Goal: Task Accomplishment & Management: Complete application form

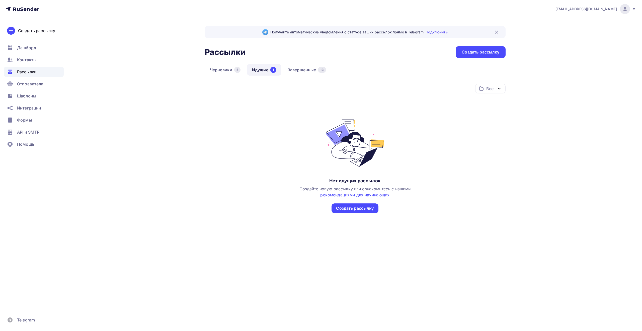
click at [184, 44] on div "Получайте автоматические уведомления о статусе ваших рассылок прямо в Telegram.…" at bounding box center [321, 138] width 411 height 240
click at [321, 67] on div "14" at bounding box center [323, 70] width 8 height 6
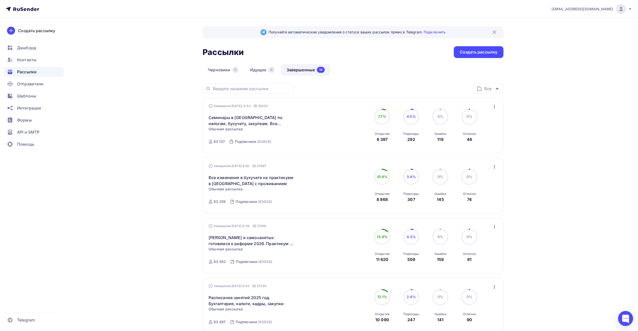
click at [393, 80] on div "Черновики 5 Идущие 0 Завершенные 14" at bounding box center [353, 74] width 301 height 20
click at [386, 66] on div "Черновики 5 Идущие 0 Завершенные 14" at bounding box center [353, 74] width 301 height 20
click at [413, 75] on div "Черновики 5 Идущие 0 Завершенные 14" at bounding box center [353, 74] width 301 height 20
click at [412, 72] on div "Черновики 5 Идущие 0 Завершенные 14" at bounding box center [353, 74] width 301 height 20
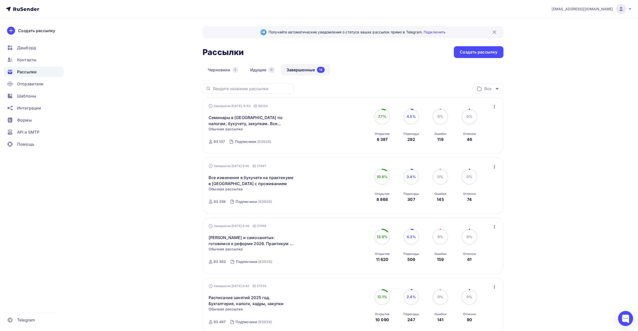
click at [409, 71] on div "Черновики 5 Идущие 0 Завершенные 14" at bounding box center [353, 74] width 301 height 20
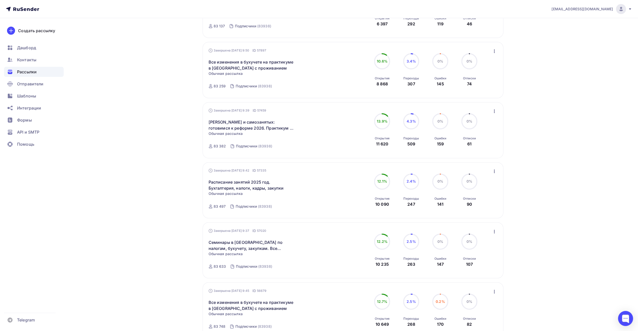
scroll to position [100, 0]
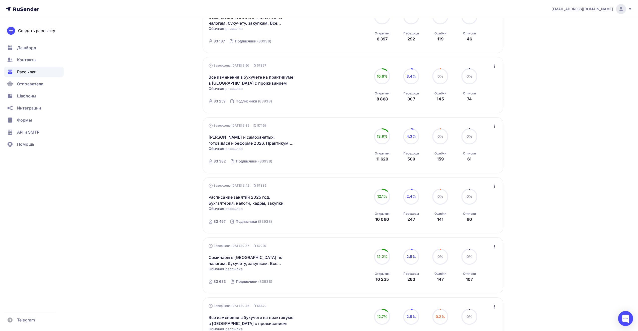
drag, startPoint x: 209, startPoint y: 133, endPoint x: 205, endPoint y: 133, distance: 4.0
click at [205, 133] on div "Завершена 01.09.2025, 9:39 ID 57459 Отмена УСН и самозанятых: готовимся к рефор…" at bounding box center [353, 145] width 301 height 56
click at [190, 143] on div "Получайте автоматические уведомления о статусе ваших рассылок прямо в Telegram.…" at bounding box center [319, 286] width 411 height 736
click at [179, 140] on div "Получайте автоматические уведомления о статусе ваших рассылок прямо в Telegram.…" at bounding box center [319, 286] width 411 height 736
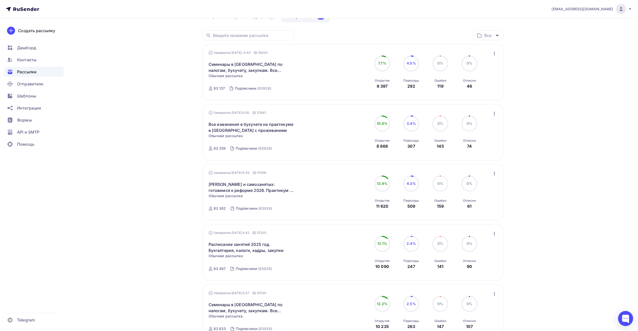
scroll to position [50, 0]
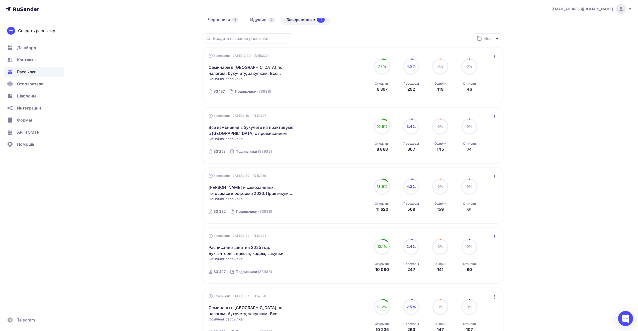
click at [494, 177] on icon "button" at bounding box center [495, 176] width 6 height 6
click at [483, 199] on div "Обзор рассылки" at bounding box center [471, 199] width 51 height 6
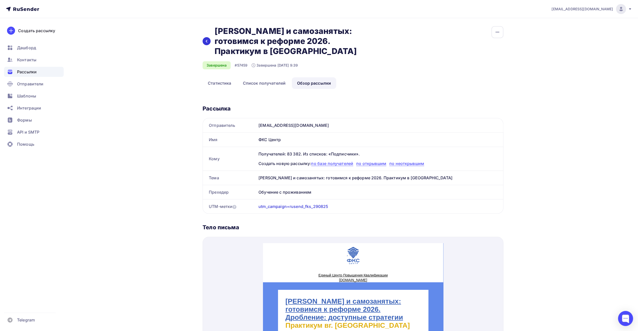
click at [206, 42] on icon at bounding box center [207, 41] width 4 height 4
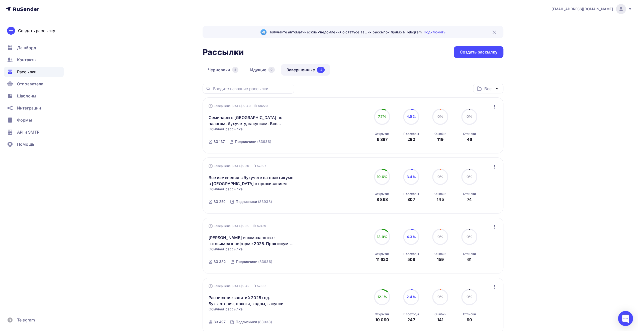
click at [494, 227] on icon "button" at bounding box center [494, 227] width 1 height 4
click at [489, 259] on div "Копировать в новую" at bounding box center [471, 260] width 51 height 6
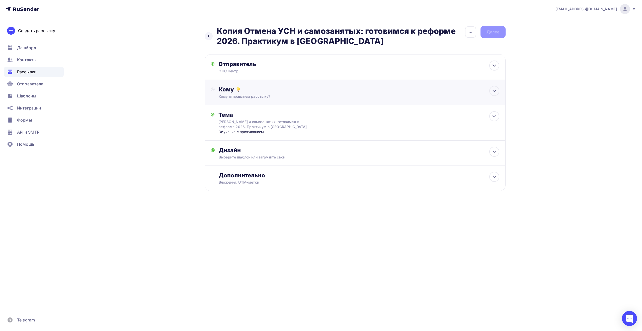
click at [390, 95] on div "Кому отправляем рассылку?" at bounding box center [345, 96] width 253 height 5
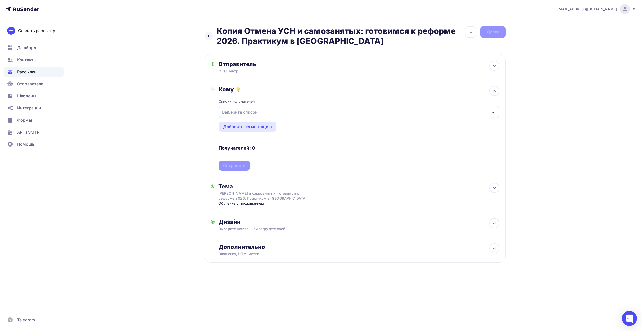
click at [377, 113] on div "Выберите список" at bounding box center [359, 112] width 280 height 12
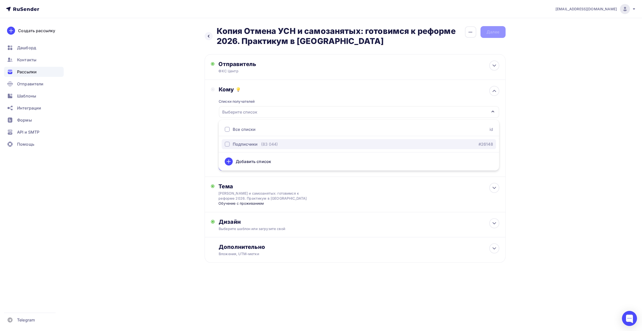
click at [360, 141] on div "Подписчики (83 044) #26148" at bounding box center [359, 144] width 268 height 6
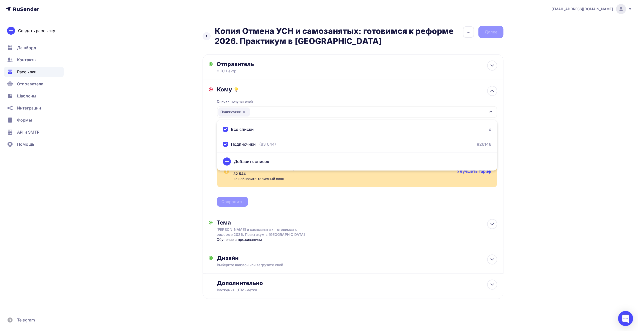
click at [177, 144] on div "Назад Копия Отмена УСН и самозанятых: готовимся к реформе 2026. Практикум в Соч…" at bounding box center [319, 174] width 411 height 313
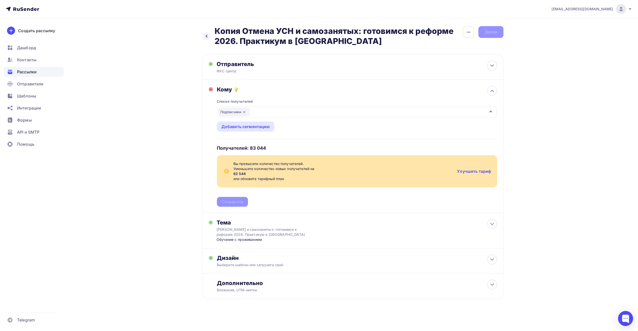
click at [172, 146] on div "Назад Копия Отмена УСН и самозанятых: готовимся к реформе 2026. Практикум в Соч…" at bounding box center [319, 174] width 411 height 313
click at [166, 154] on div "Назад Копия Отмена УСН и самозанятых: готовимся к реформе 2026. Практикум в Соч…" at bounding box center [319, 174] width 411 height 313
click at [154, 144] on div "Назад Копия Отмена УСН и самозанятых: готовимся к реформе 2026. Практикум в Соч…" at bounding box center [319, 174] width 411 height 313
click at [143, 145] on div "Назад Копия Отмена УСН и самозанятых: готовимся к реформе 2026. Практикум в Соч…" at bounding box center [319, 174] width 411 height 313
click at [234, 202] on div "Списки получателей Подписчики Все списки id Подписчики (83 044) #26148 Добавить…" at bounding box center [357, 150] width 280 height 114
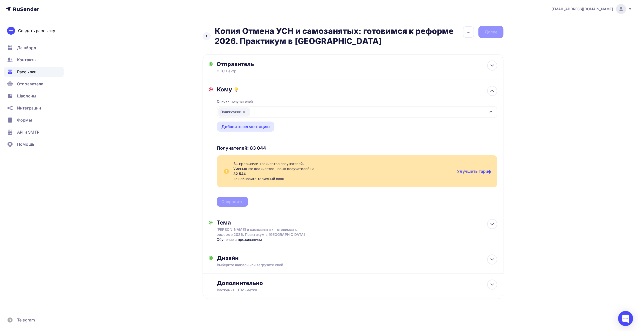
click at [547, 155] on div "info@fks-center.ru Аккаунт Тарифы Выйти Создать рассылку Дашборд Контакты Рассы…" at bounding box center [319, 165] width 638 height 331
click at [548, 138] on div "info@fks-center.ru Аккаунт Тарифы Выйти Создать рассылку Дашборд Контакты Рассы…" at bounding box center [319, 165] width 638 height 331
click at [553, 161] on div "info@fks-center.ru Аккаунт Тарифы Выйти Создать рассылку Дашборд Контакты Рассы…" at bounding box center [319, 165] width 638 height 331
click at [630, 10] on icon at bounding box center [630, 9] width 4 height 4
click at [582, 103] on div "info@fks-center.ru Аккаунт Тарифы Выйти Создать рассылку Дашборд Контакты Рассы…" at bounding box center [319, 165] width 638 height 331
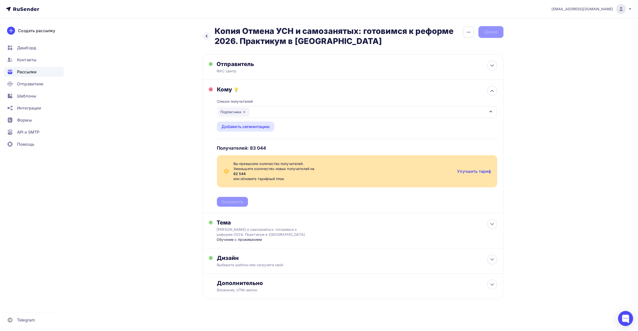
click at [575, 51] on div "info@fks-center.ru Аккаунт Тарифы Выйти Создать рассылку Дашборд Контакты Рассы…" at bounding box center [319, 165] width 638 height 331
click at [573, 78] on div "info@fks-center.ru Аккаунт Тарифы Выйти Создать рассылку Дашборд Контакты Рассы…" at bounding box center [319, 165] width 638 height 331
click at [580, 74] on div "info@fks-center.ru Аккаунт Тарифы Выйти Создать рассылку Дашборд Контакты Рассы…" at bounding box center [319, 165] width 638 height 331
click at [573, 87] on div "info@fks-center.ru Аккаунт Тарифы Выйти Создать рассылку Дашборд Контакты Рассы…" at bounding box center [319, 165] width 638 height 331
click at [580, 67] on div "info@fks-center.ru Аккаунт Тарифы Выйти Создать рассылку Дашборд Контакты Рассы…" at bounding box center [319, 165] width 638 height 331
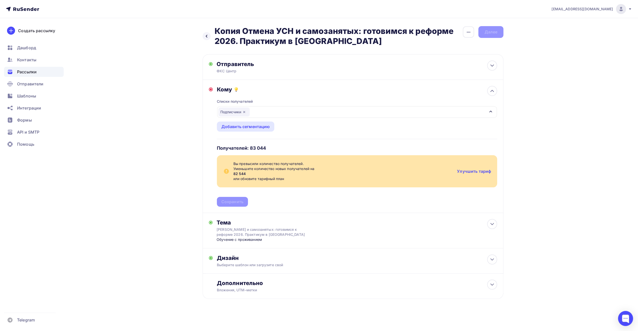
click at [575, 120] on div "info@fks-center.ru Аккаунт Тарифы Выйти Создать рассылку Дашборд Контакты Рассы…" at bounding box center [319, 165] width 638 height 331
click at [571, 115] on div "info@fks-center.ru Аккаунт Тарифы Выйти Создать рассылку Дашборд Контакты Рассы…" at bounding box center [319, 165] width 638 height 331
click at [580, 108] on div "info@fks-center.ru Аккаунт Тарифы Выйти Создать рассылку Дашборд Контакты Рассы…" at bounding box center [319, 165] width 638 height 331
click at [578, 109] on div "info@fks-center.ru Аккаунт Тарифы Выйти Создать рассылку Дашборд Контакты Рассы…" at bounding box center [319, 165] width 638 height 331
click at [625, 10] on div at bounding box center [621, 9] width 10 height 10
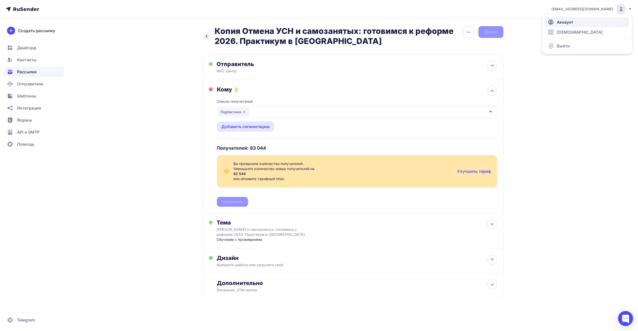
click at [573, 24] on span "Аккаунт" at bounding box center [565, 22] width 17 height 6
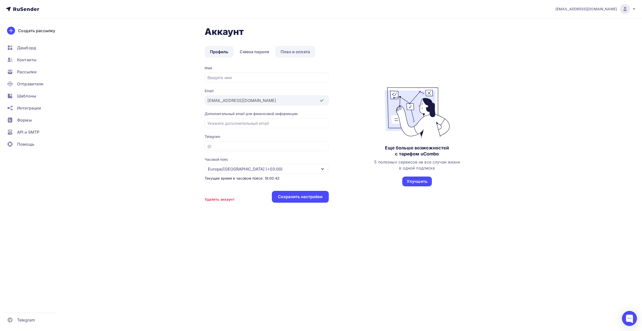
click at [300, 50] on link "План и оплата" at bounding box center [295, 52] width 40 height 12
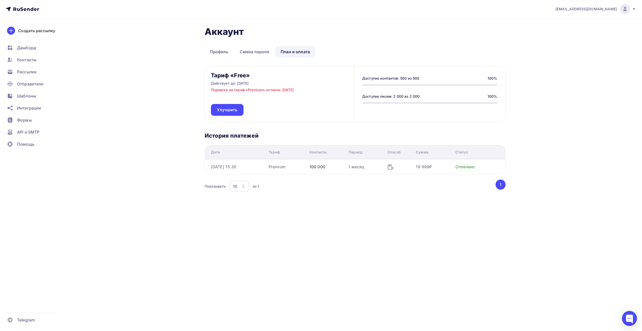
click at [323, 244] on div "info@fks-center.ru Аккаунт Тарифы Выйти Создать рассылку Дашборд Контакты Рассы…" at bounding box center [321, 165] width 642 height 331
click at [34, 72] on span "Рассылки" at bounding box center [27, 72] width 20 height 6
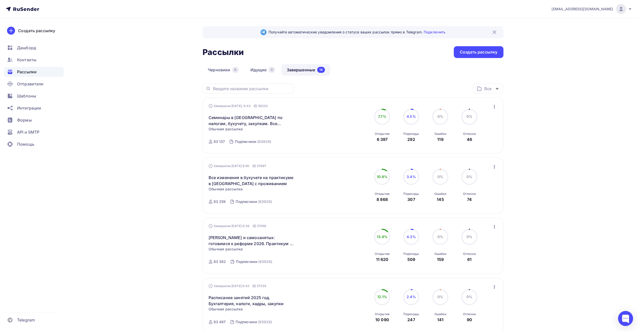
drag, startPoint x: 628, startPoint y: 9, endPoint x: 630, endPoint y: 12, distance: 3.9
click at [628, 9] on div "info@fks-center.ru" at bounding box center [592, 9] width 81 height 10
click at [570, 44] on link "Выйти" at bounding box center [587, 46] width 84 height 10
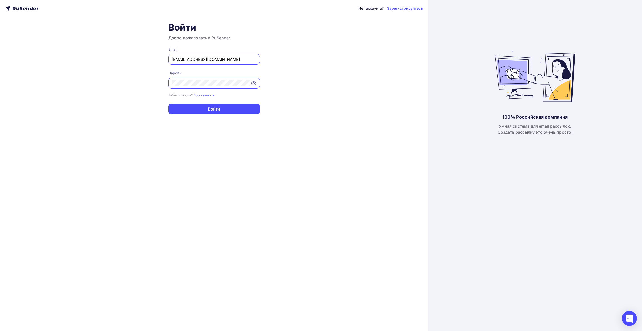
click at [210, 59] on input "info@fks-center.ru" at bounding box center [214, 59] width 85 height 6
type input "[EMAIL_ADDRESS][DOMAIN_NAME]"
click at [216, 110] on button "Войти" at bounding box center [214, 109] width 92 height 11
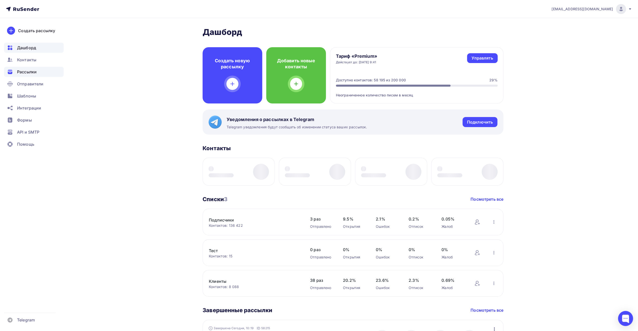
click at [30, 74] on span "Рассылки" at bounding box center [27, 72] width 20 height 6
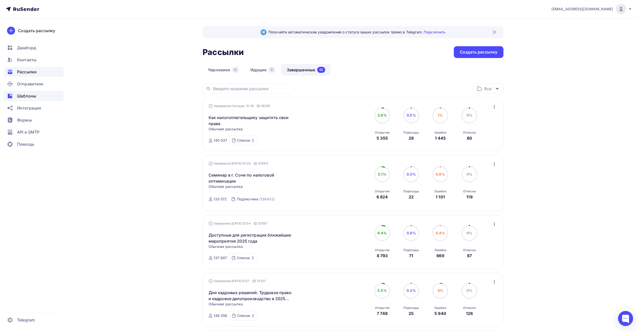
click at [39, 94] on div "Шаблоны" at bounding box center [34, 96] width 60 height 10
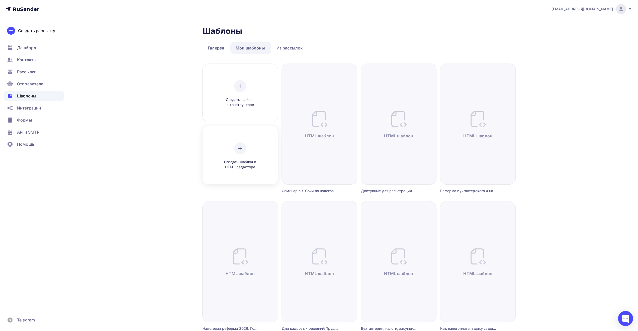
click at [245, 146] on div at bounding box center [240, 148] width 12 height 12
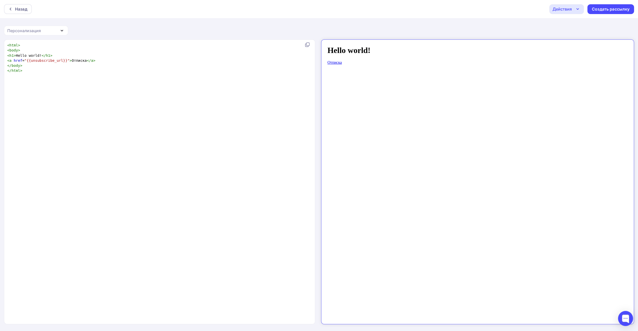
click at [292, 55] on pre "< h1 > Hello world! </ h1 >" at bounding box center [158, 55] width 305 height 5
type textarea "<html> <body> <h1>Hello world!</h1> <a href="{{unsubscribe_url}}">Отписка</a> <…"
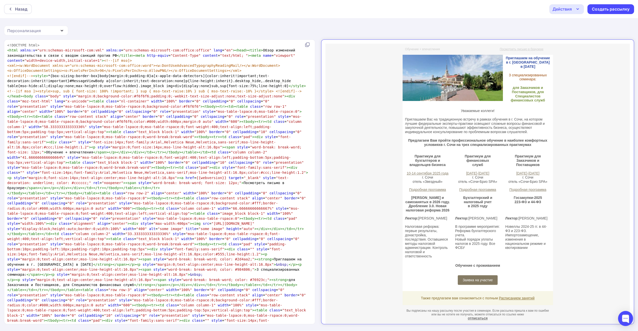
scroll to position [883, 0]
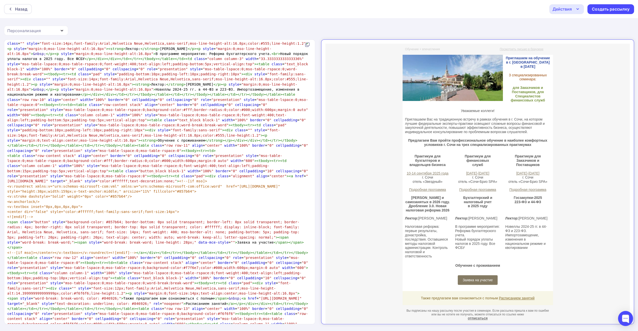
click at [214, 154] on span ""presentation"" at bounding box center [229, 156] width 30 height 4
type textarea "<!DOCTYPE html> <html xmlns:v="urn:schemas-microsoft-com:vml" xmlns:o="urn:sche…"
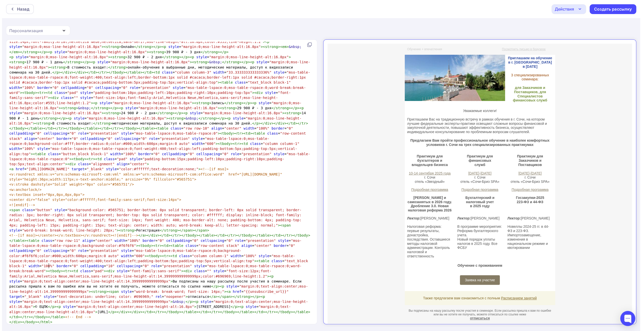
scroll to position [689, 0]
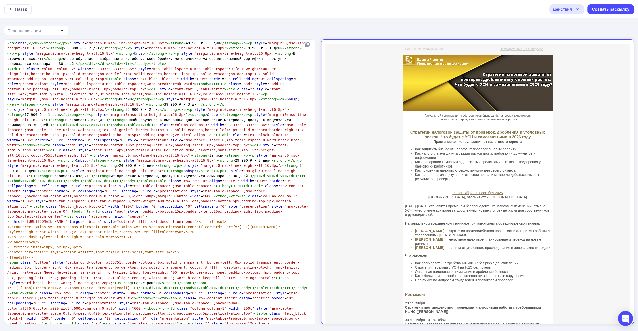
click at [577, 9] on icon "button" at bounding box center [578, 9] width 6 height 6
click at [578, 37] on div "Сохранить в Мои шаблоны" at bounding box center [592, 38] width 55 height 6
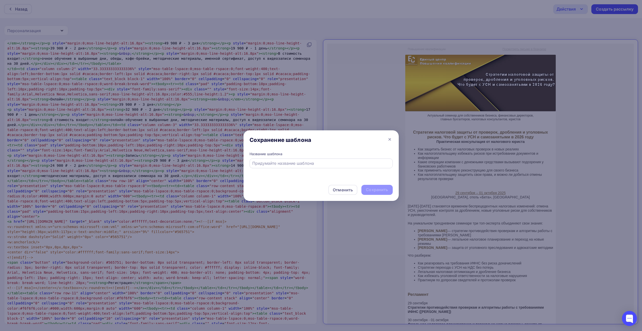
click at [330, 162] on input "text" at bounding box center [320, 163] width 137 height 6
paste input "Стратегическая консультация: защита от налоговых проверок, дробления и уголовны…"
type input "Стратегическая консультация: защита от налоговых проверок, дробления и уголовны…"
click at [374, 189] on div "Сохранить" at bounding box center [377, 190] width 22 height 6
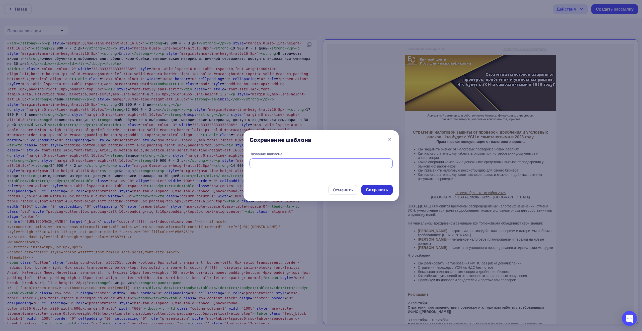
scroll to position [0, 0]
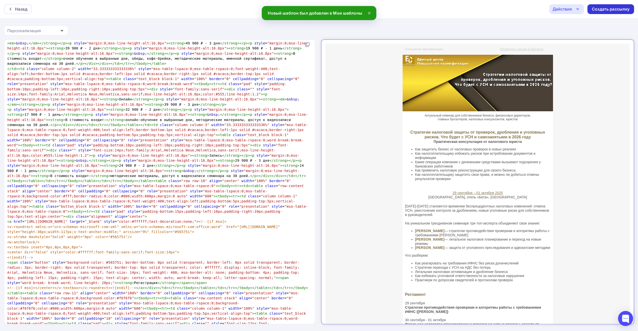
click at [618, 10] on div "Создать рассылку" at bounding box center [611, 9] width 38 height 6
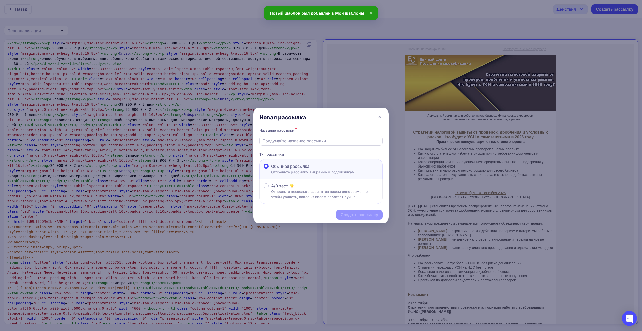
click at [348, 142] on input "text" at bounding box center [321, 141] width 118 height 6
paste input "Стратегическая консультация: защита от налоговых проверок, дробления и уголовны…"
type input "Стратегическая консультация: защита от налоговых проверок, дробления и уголовны…"
click at [348, 213] on div "Создать рассылку" at bounding box center [360, 215] width 38 height 6
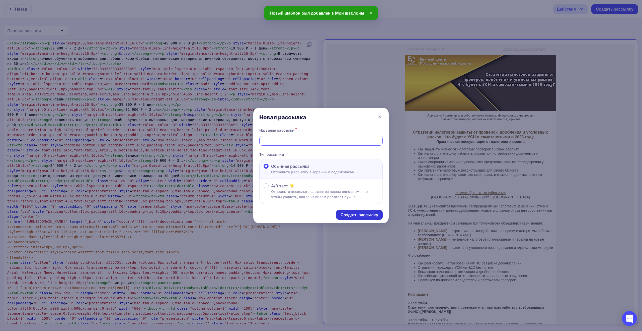
scroll to position [0, 0]
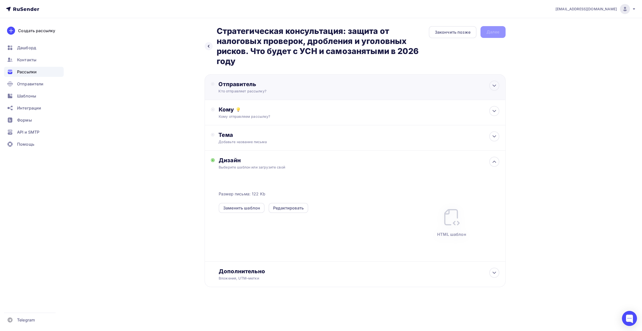
click at [260, 90] on div "Кто отправляет рассылку?" at bounding box center [267, 91] width 98 height 5
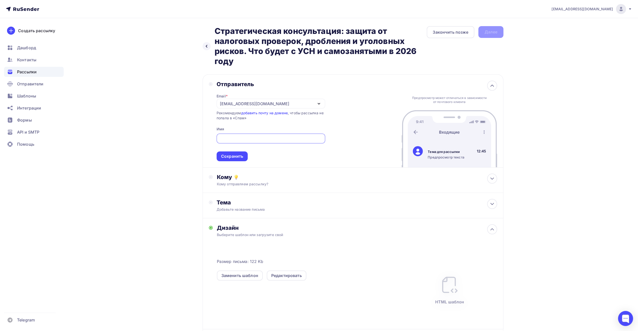
click at [261, 105] on div "[EMAIL_ADDRESS][DOMAIN_NAME]" at bounding box center [271, 104] width 109 height 10
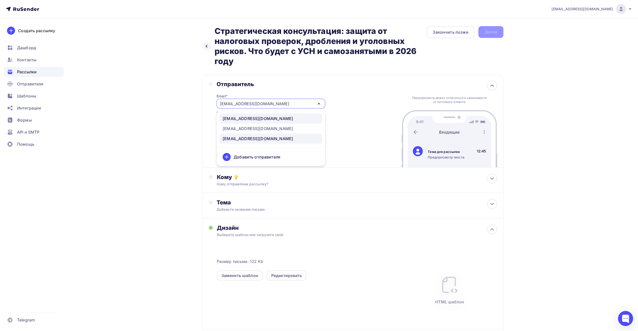
click at [264, 122] on link "[EMAIL_ADDRESS][DOMAIN_NAME]" at bounding box center [271, 118] width 103 height 10
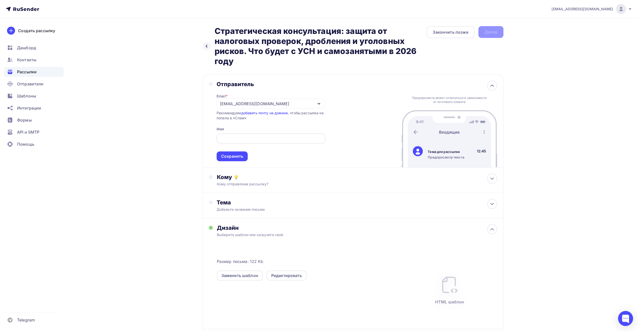
click at [258, 137] on input "text" at bounding box center [270, 138] width 103 height 6
type input "ЕЦПК"
click at [239, 158] on div "Сохранить" at bounding box center [232, 156] width 22 height 6
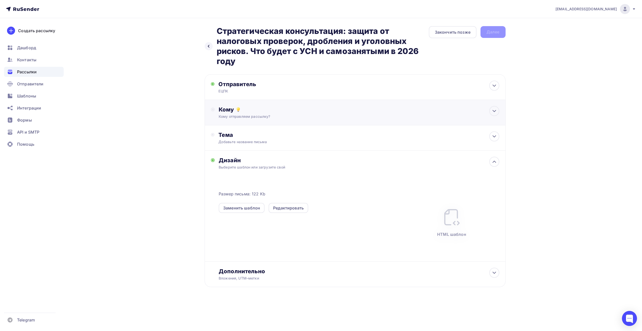
click at [268, 119] on div "Кому Кому отправляем рассылку? Списки получателей Выберите список Все списки id…" at bounding box center [355, 112] width 301 height 25
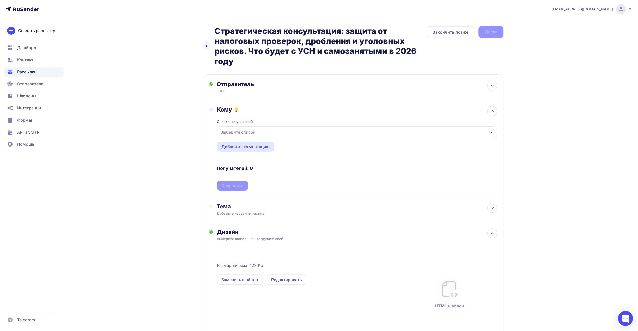
click at [264, 131] on div "Выберите список" at bounding box center [357, 132] width 280 height 12
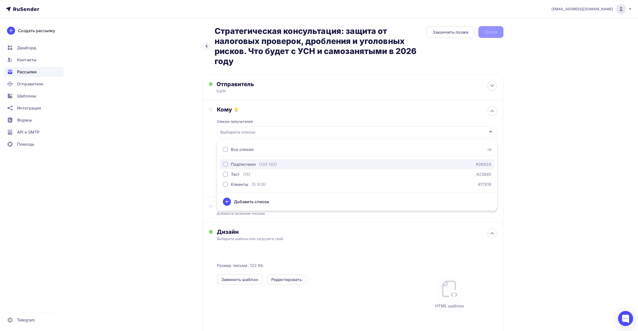
click at [232, 164] on div "Подписчики" at bounding box center [243, 164] width 25 height 6
click at [159, 158] on div "Назад Стратегическая консультация: защита от налоговых проверок, дробления и уг…" at bounding box center [319, 204] width 411 height 373
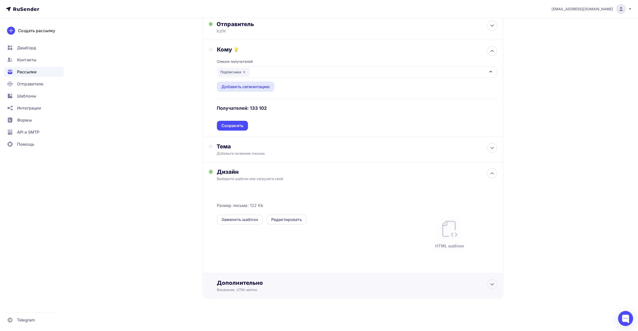
click at [264, 284] on div "Дополнительно" at bounding box center [357, 282] width 280 height 7
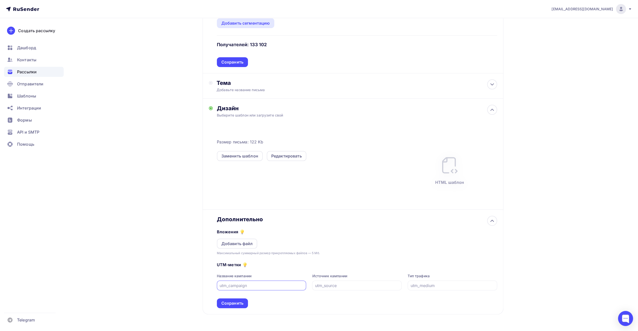
scroll to position [140, 0]
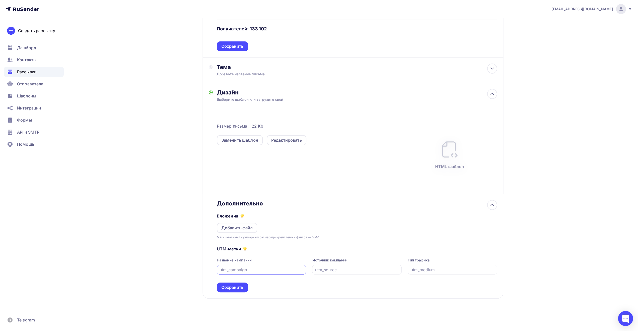
click at [250, 270] on input "text" at bounding box center [262, 269] width 84 height 6
type input "к"
click at [257, 270] on input "rusend_ecpk_" at bounding box center [262, 269] width 84 height 6
type input "rusend_ecpk_080925"
click at [241, 286] on div "Сохранить" at bounding box center [233, 287] width 22 height 6
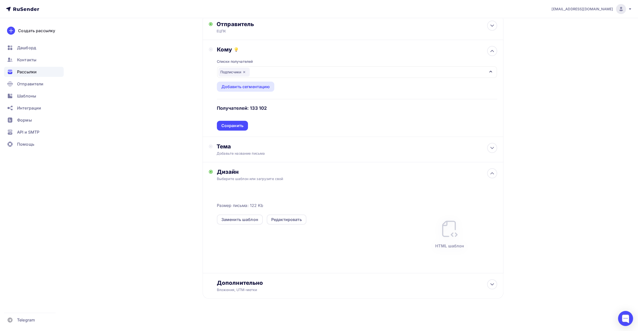
scroll to position [60, 0]
click at [259, 153] on div "Добавьте название письма" at bounding box center [261, 153] width 89 height 5
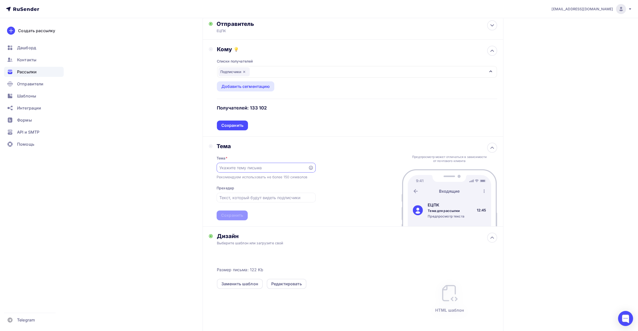
scroll to position [0, 0]
paste input "Стратегическая консультация: защита от налоговых проверок, дробления и уголовны…"
type input "Стратегическая консультация: защита от налоговых проверок, дробления и уголовны…"
click at [243, 197] on input "text" at bounding box center [265, 197] width 93 height 6
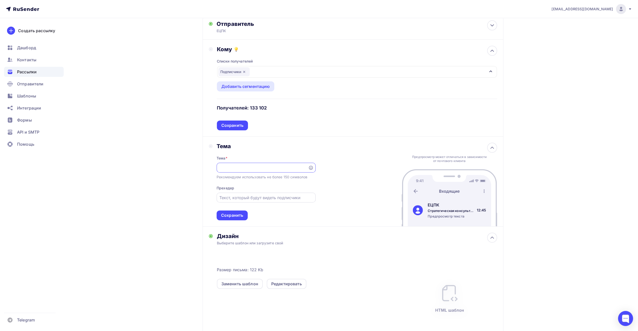
scroll to position [0, 0]
type input "G"
type input "Повышение квалификации"
click at [235, 215] on div "Сохранить" at bounding box center [232, 215] width 22 height 6
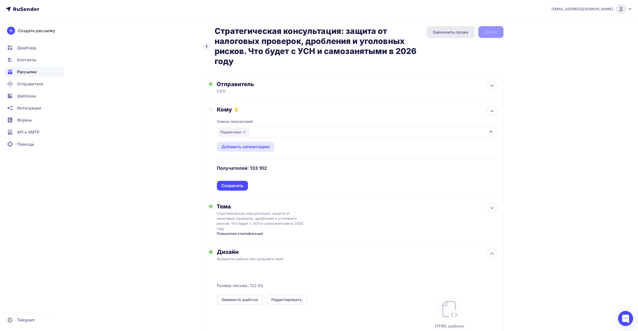
click at [459, 32] on div "Закончить позже" at bounding box center [451, 32] width 36 height 6
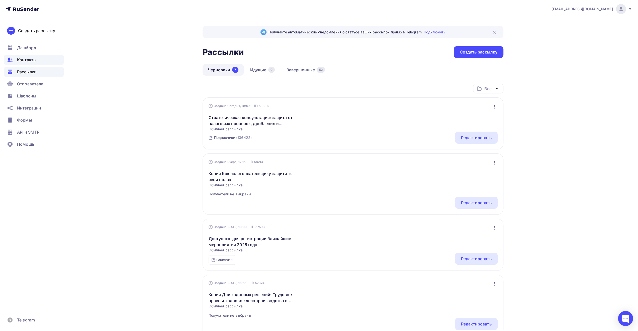
click at [37, 60] on div "Контакты" at bounding box center [34, 60] width 60 height 10
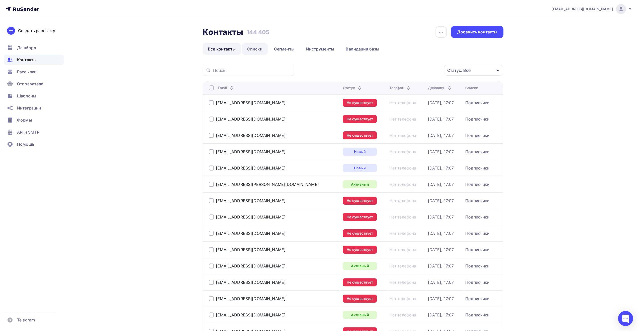
click at [246, 49] on link "Списки" at bounding box center [255, 49] width 26 height 12
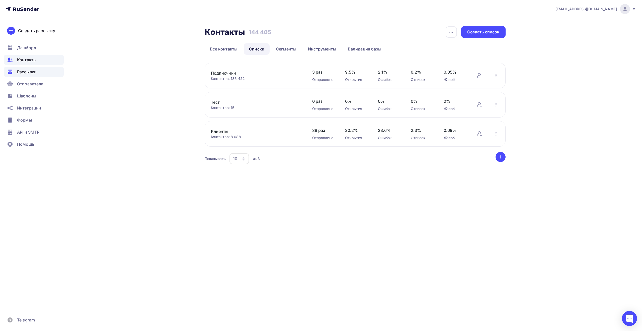
click at [36, 73] on span "Рассылки" at bounding box center [27, 72] width 20 height 6
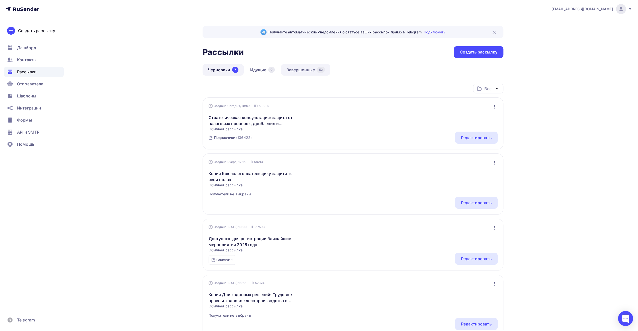
click at [302, 69] on link "Завершенные 52" at bounding box center [305, 70] width 49 height 12
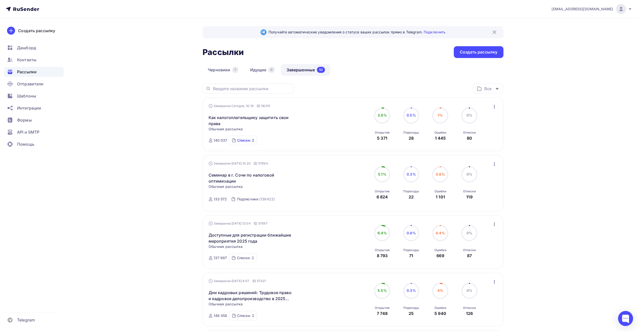
click at [244, 140] on div "Списки: 2" at bounding box center [245, 140] width 17 height 5
click at [36, 62] on div "Контакты" at bounding box center [34, 60] width 60 height 10
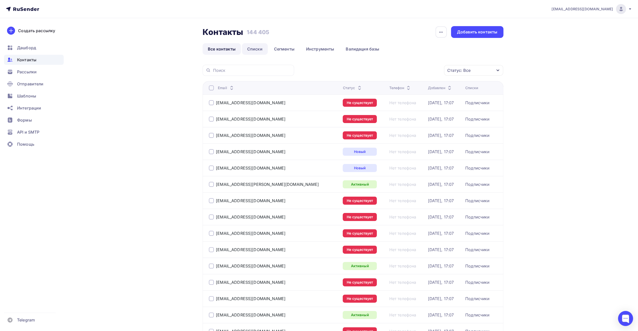
click at [261, 50] on link "Списки" at bounding box center [255, 49] width 26 height 12
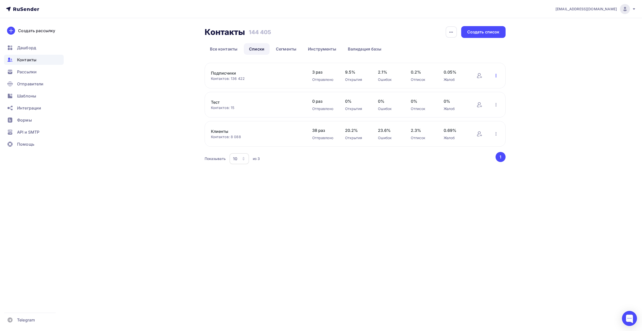
click at [495, 78] on icon "button" at bounding box center [496, 75] width 6 height 6
click at [230, 71] on link "Подписчики" at bounding box center [253, 73] width 85 height 6
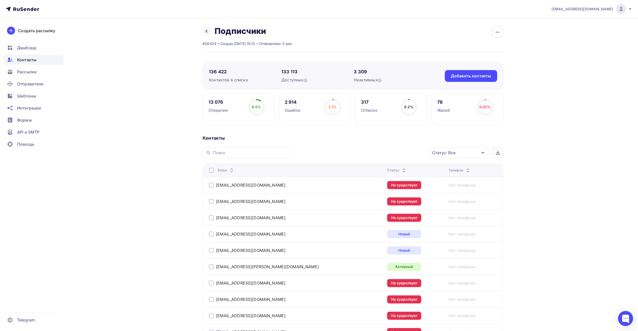
click at [383, 137] on div "Контакты" at bounding box center [353, 138] width 301 height 6
drag, startPoint x: 569, startPoint y: 100, endPoint x: 538, endPoint y: 95, distance: 32.2
click at [28, 72] on span "Рассылки" at bounding box center [27, 72] width 20 height 6
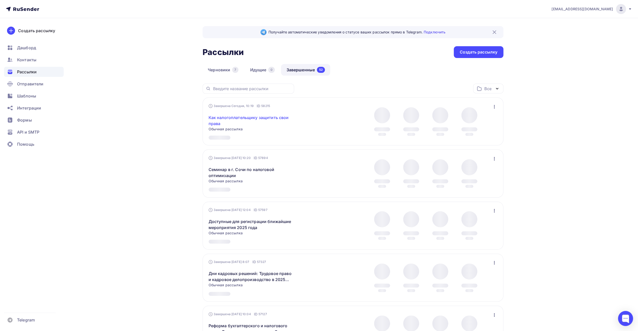
click at [233, 121] on link "Как налогоплательщику защитить свои права" at bounding box center [252, 120] width 86 height 12
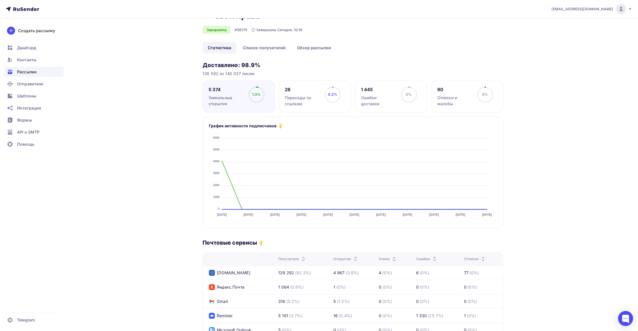
scroll to position [151, 0]
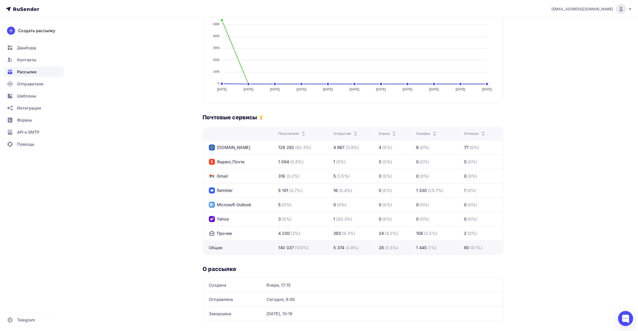
click at [158, 163] on div "Назад Как налогоплательщику защитить свои права Как налогоплательщику защитить …" at bounding box center [319, 104] width 411 height 473
click at [130, 150] on div "Назад Как налогоплательщику защитить свои права Как налогоплательщику защитить …" at bounding box center [319, 104] width 411 height 473
click at [151, 109] on div "Назад Как налогоплательщику защитить свои права Как налогоплательщику защитить …" at bounding box center [319, 104] width 411 height 473
click at [42, 60] on div "Контакты" at bounding box center [34, 60] width 60 height 10
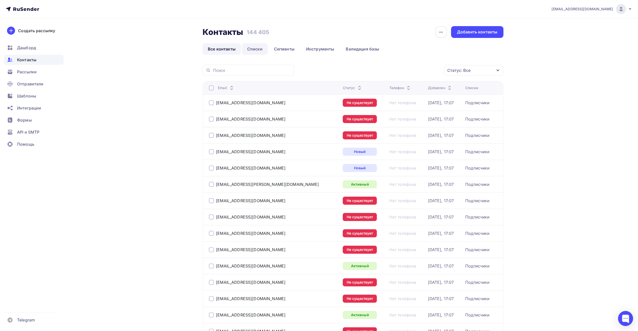
click at [259, 52] on link "Списки" at bounding box center [255, 49] width 26 height 12
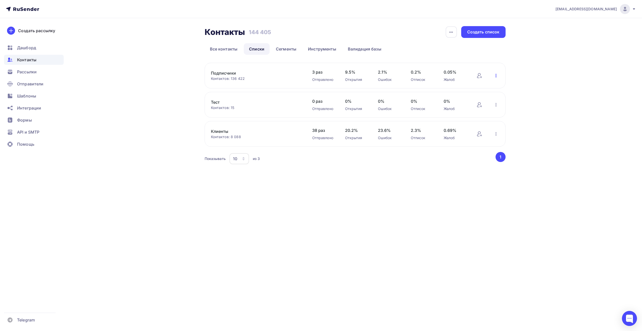
click at [497, 75] on icon "button" at bounding box center [496, 75] width 6 height 6
click at [475, 90] on div "Добавить контакты" at bounding box center [463, 90] width 70 height 8
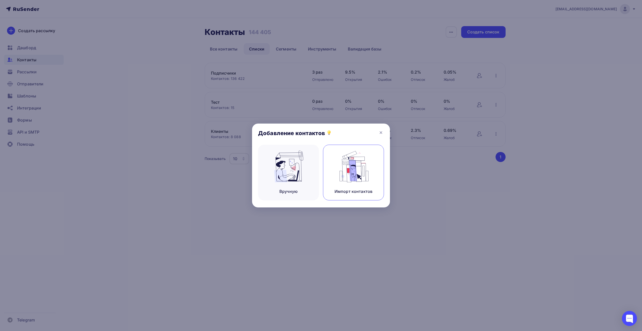
click at [347, 165] on img at bounding box center [354, 167] width 34 height 32
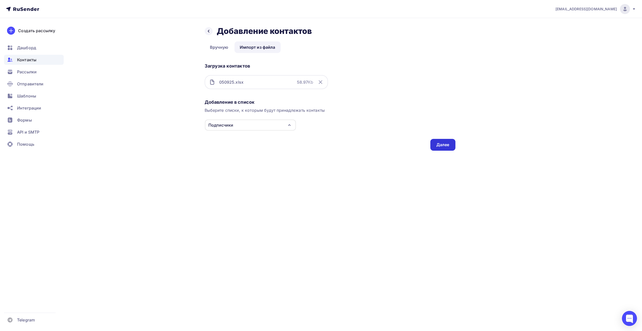
click at [448, 146] on div "Далее" at bounding box center [442, 145] width 13 height 6
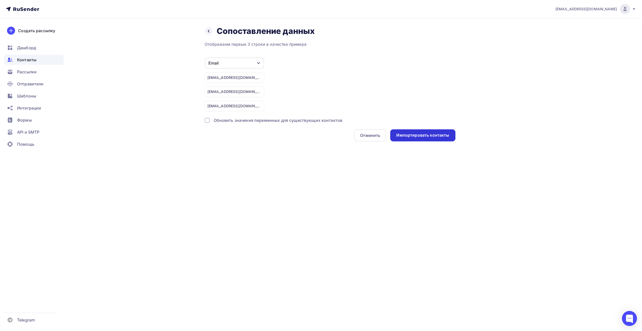
click at [416, 134] on div "Импортировать контакты" at bounding box center [422, 135] width 53 height 6
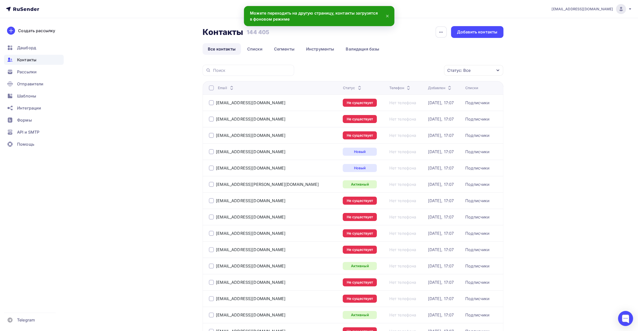
drag, startPoint x: 547, startPoint y: 112, endPoint x: 547, endPoint y: 119, distance: 7.5
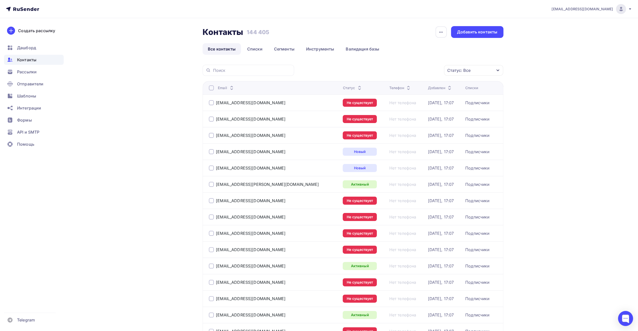
drag, startPoint x: 549, startPoint y: 176, endPoint x: 548, endPoint y: 179, distance: 3.0
click at [35, 59] on span "Контакты" at bounding box center [26, 60] width 19 height 6
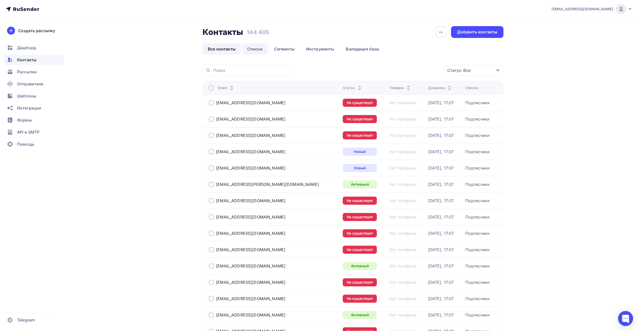
click at [253, 50] on link "Списки" at bounding box center [255, 49] width 26 height 12
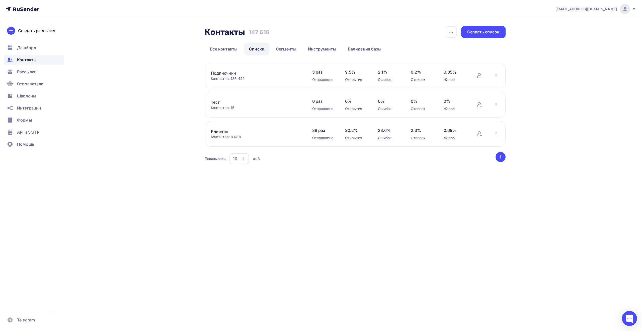
click at [109, 69] on div "[EMAIL_ADDRESS][DOMAIN_NAME] Аккаунт Тарифы Выйти Создать рассылку [GEOGRAPHIC_…" at bounding box center [321, 92] width 642 height 185
click at [224, 48] on link "Все контакты" at bounding box center [224, 49] width 38 height 12
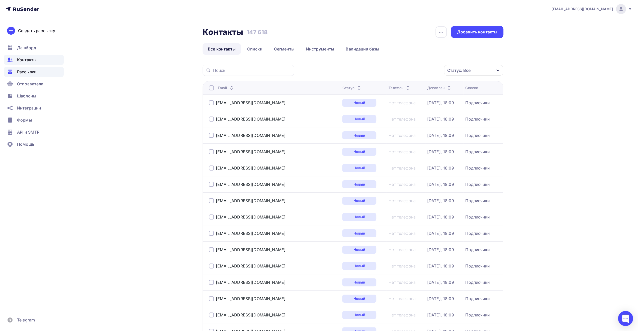
click at [28, 71] on span "Рассылки" at bounding box center [27, 72] width 20 height 6
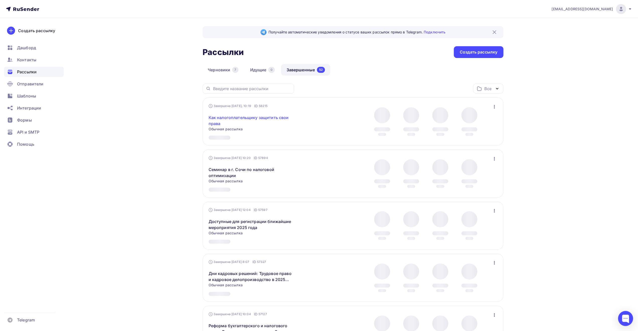
click at [249, 117] on link "Как налогоплательщику защитить свои права" at bounding box center [252, 120] width 86 height 12
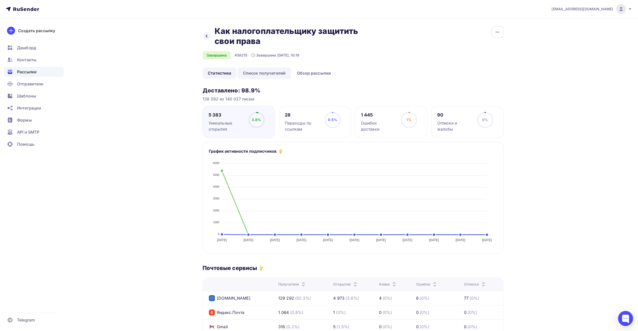
click at [273, 74] on link "Список получателей" at bounding box center [264, 73] width 53 height 12
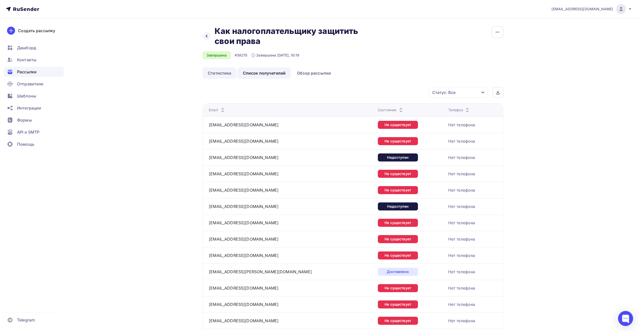
click at [224, 75] on link "Статистика" at bounding box center [220, 73] width 34 height 12
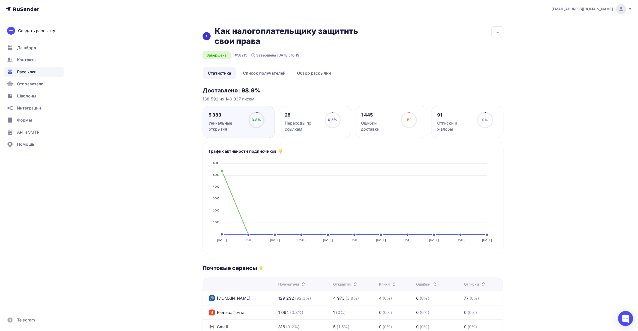
click at [208, 36] on icon at bounding box center [207, 36] width 4 height 4
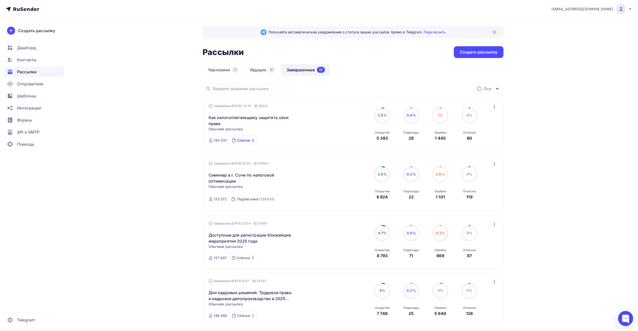
click at [245, 142] on div "Списки: 2" at bounding box center [245, 140] width 17 height 5
click at [220, 74] on link "Черновики 7" at bounding box center [223, 70] width 41 height 12
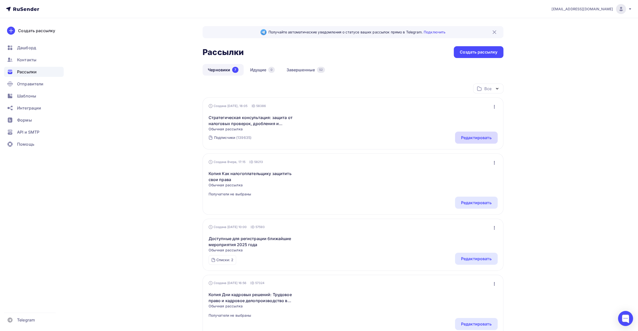
click at [472, 137] on div "Редактировать" at bounding box center [476, 137] width 31 height 6
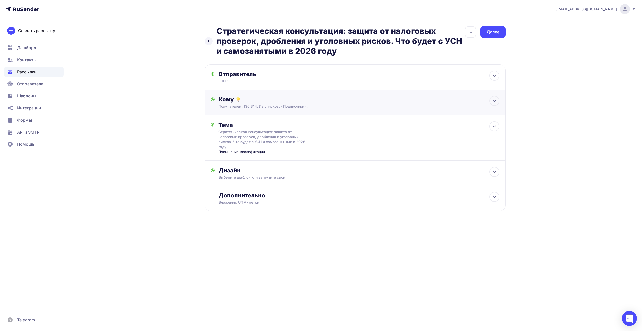
click at [440, 105] on div "Получателей: 136 314. Из списков: «Подписчики»." at bounding box center [345, 106] width 253 height 5
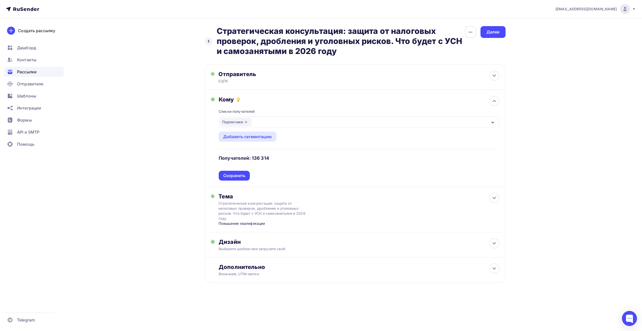
click at [248, 120] on icon "button" at bounding box center [246, 122] width 4 height 4
click at [274, 122] on div "Выберите список" at bounding box center [359, 122] width 280 height 12
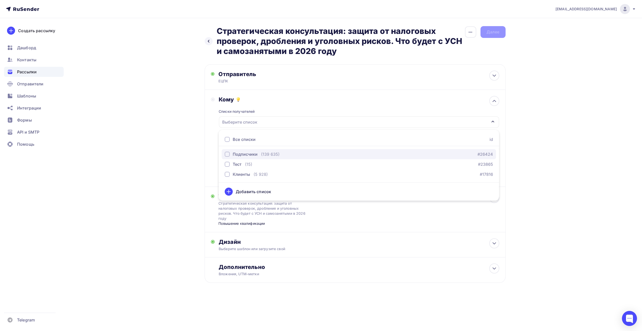
click at [254, 153] on div "Подписчики" at bounding box center [245, 154] width 25 height 6
click at [193, 155] on div "Назад Стратегическая консультация: защита от налоговых проверок, дробления и уг…" at bounding box center [321, 166] width 411 height 297
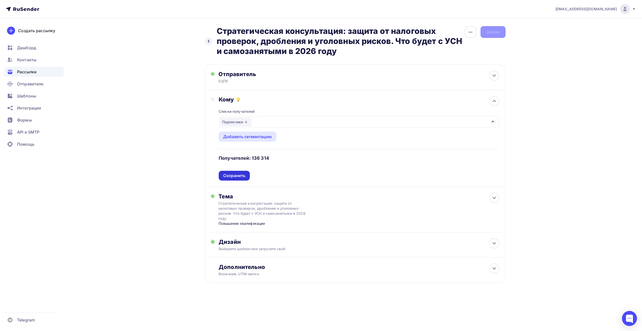
click at [236, 174] on div "Сохранить" at bounding box center [234, 176] width 22 height 6
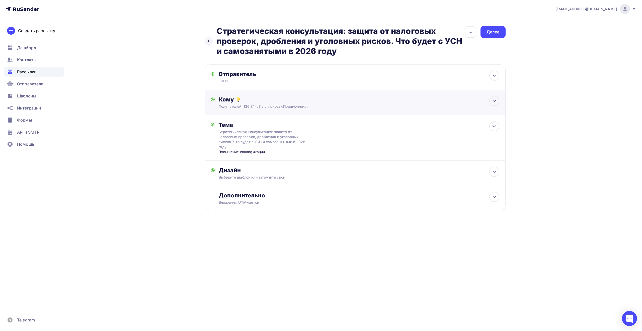
click at [275, 109] on div "Получателей: 136 314. Из списков: «Подписчики»." at bounding box center [345, 106] width 253 height 5
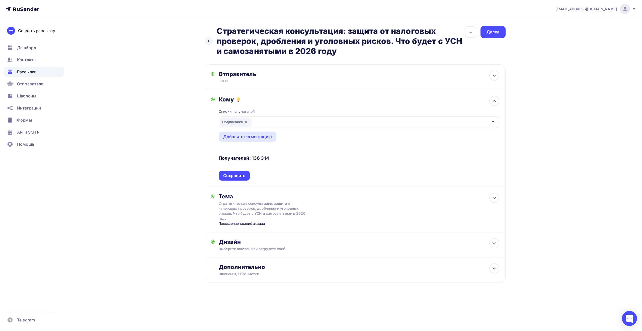
click at [244, 121] on div "Подписчики" at bounding box center [235, 121] width 31 height 9
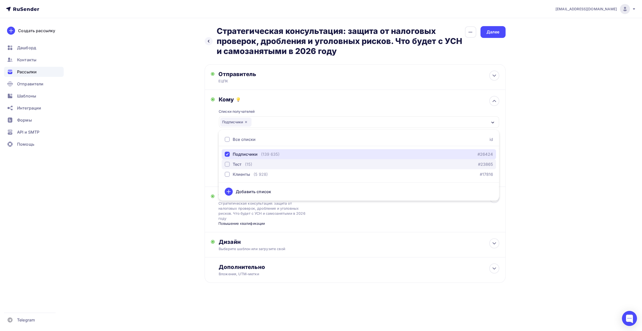
drag, startPoint x: 226, startPoint y: 155, endPoint x: 226, endPoint y: 160, distance: 5.3
click at [226, 155] on div "button" at bounding box center [227, 154] width 5 height 5
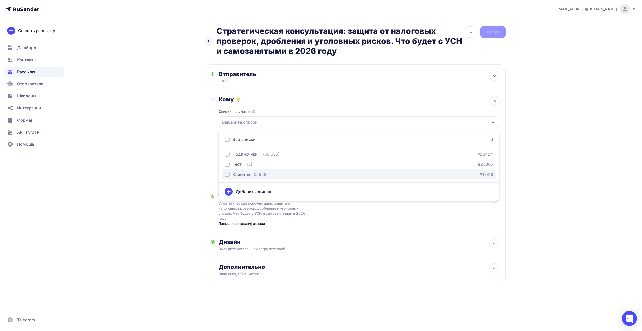
click at [229, 176] on div "button" at bounding box center [227, 174] width 5 height 5
click at [191, 154] on div "Назад Стратегическая консультация: защита от налоговых проверок, дробления и уг…" at bounding box center [321, 166] width 411 height 297
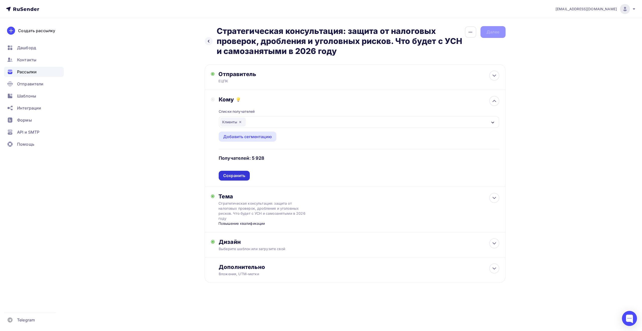
click at [227, 174] on div "Сохранить" at bounding box center [234, 176] width 22 height 6
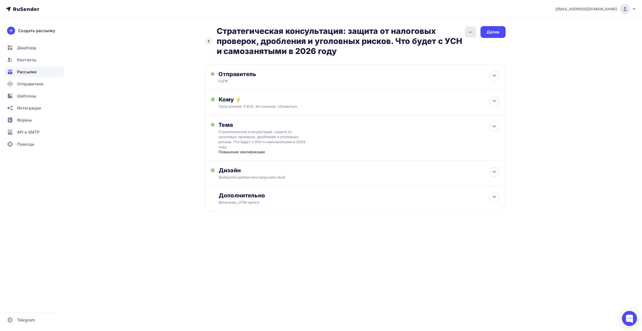
click at [469, 36] on div "button" at bounding box center [470, 31] width 11 height 11
click at [458, 47] on div "Закончить позже" at bounding box center [444, 48] width 62 height 6
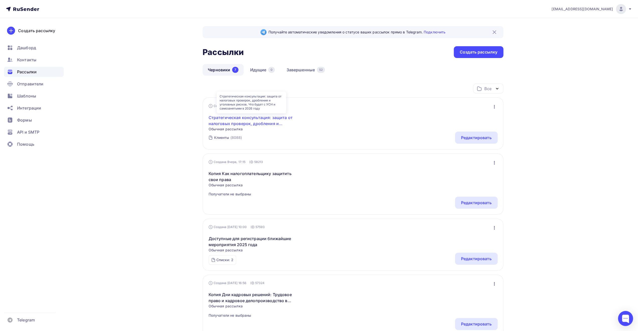
click at [276, 120] on link "Стратегическая консультация: защита от налоговых проверок, дробления и уголовны…" at bounding box center [252, 120] width 86 height 12
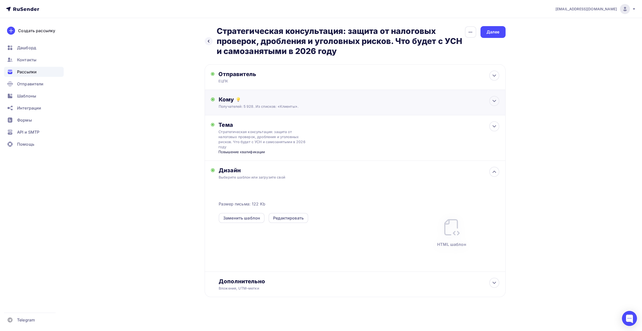
click at [296, 105] on div "Получателей: 5 928. Из списков: «Клиенты»." at bounding box center [345, 106] width 253 height 5
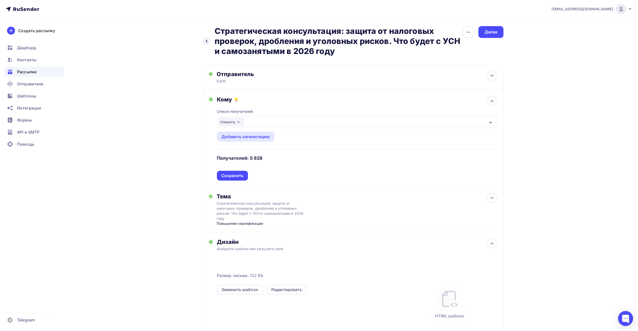
click at [238, 121] on icon "button" at bounding box center [239, 122] width 4 height 4
click at [245, 121] on div "Выберите список" at bounding box center [237, 121] width 39 height 9
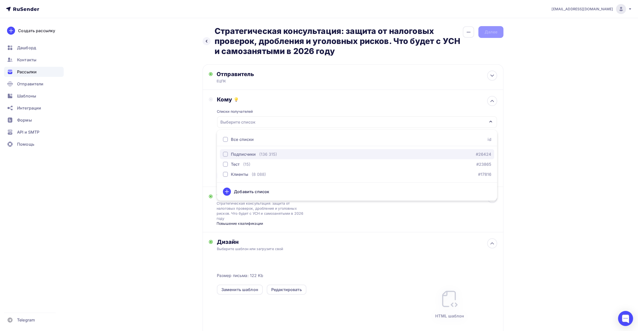
click at [250, 153] on div "Подписчики" at bounding box center [243, 154] width 25 height 6
click at [193, 144] on div "Назад Стратегическая консультация: защита от налоговых проверок, дробления и уг…" at bounding box center [319, 209] width 411 height 383
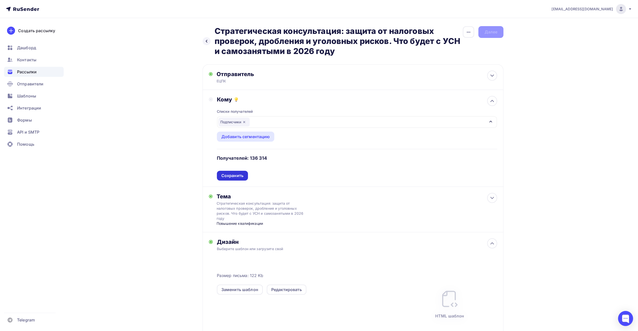
click at [232, 174] on div "Сохранить" at bounding box center [233, 176] width 22 height 6
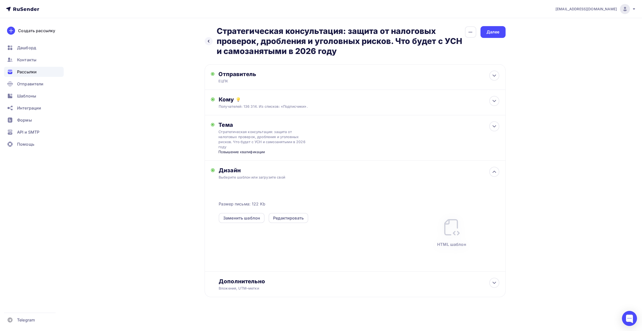
click at [175, 97] on div "Назад Стратегическая консультация: защита от налоговых проверок, дробления и уг…" at bounding box center [321, 173] width 411 height 311
click at [39, 83] on span "Отправители" at bounding box center [30, 84] width 27 height 6
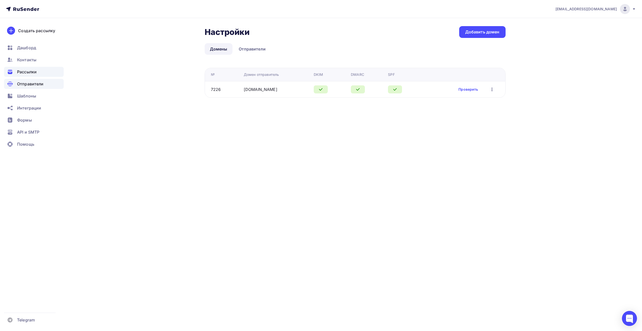
click at [33, 71] on span "Рассылки" at bounding box center [27, 72] width 20 height 6
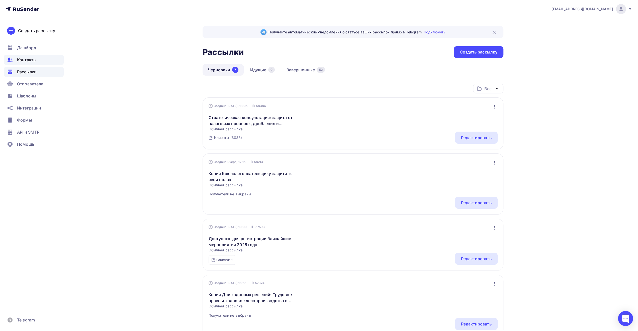
click at [34, 63] on div "Контакты" at bounding box center [34, 60] width 60 height 10
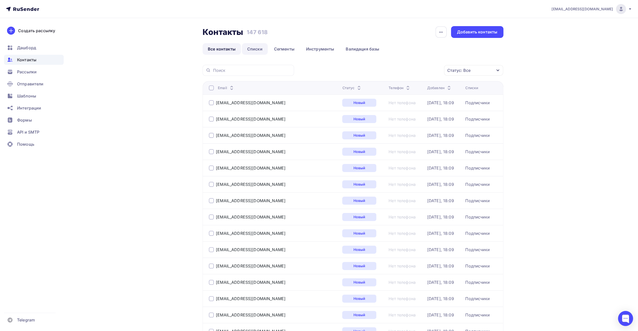
click at [254, 48] on link "Списки" at bounding box center [255, 49] width 26 height 12
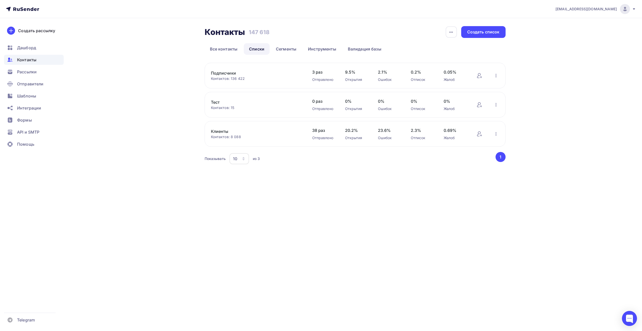
click at [172, 54] on div "Контакты Контакты 147 618 147 618 История импорта Создать список Все контакты С…" at bounding box center [321, 101] width 411 height 167
click at [174, 65] on div "Контакты Контакты 147 618 147 618 История импорта Создать список Все контакты С…" at bounding box center [321, 101] width 411 height 167
click at [174, 63] on div "Контакты Контакты 147 618 147 618 История импорта Создать список Все контакты С…" at bounding box center [321, 101] width 411 height 167
click at [174, 72] on div "Контакты Контакты 147 618 147 618 История импорта Создать список Все контакты С…" at bounding box center [321, 101] width 411 height 167
